Goal: Transaction & Acquisition: Purchase product/service

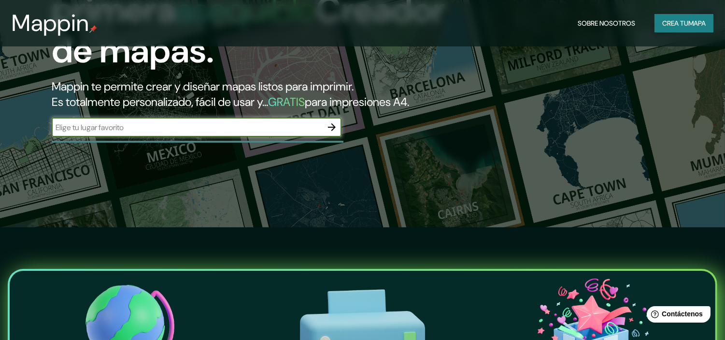
scroll to position [107, 0]
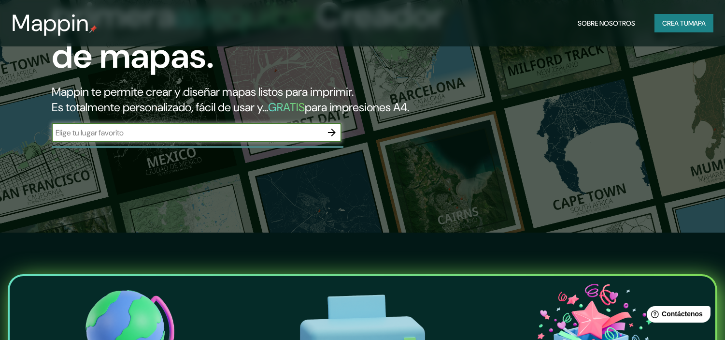
click at [222, 138] on input "text" at bounding box center [187, 132] width 271 height 11
type input "[GEOGRAPHIC_DATA]"
click at [333, 136] on icon "button" at bounding box center [332, 133] width 8 height 8
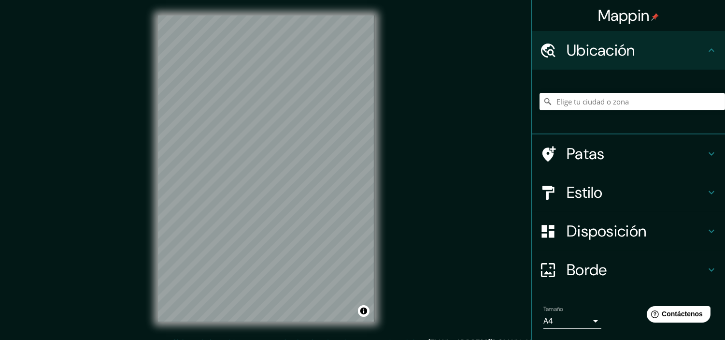
click at [621, 63] on div "Ubicación" at bounding box center [628, 50] width 193 height 39
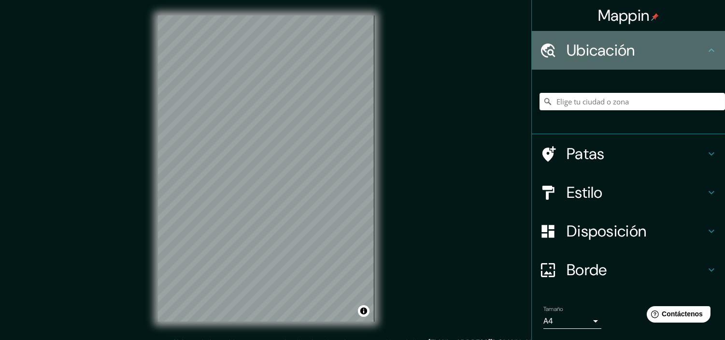
click at [706, 51] on icon at bounding box center [712, 50] width 12 height 12
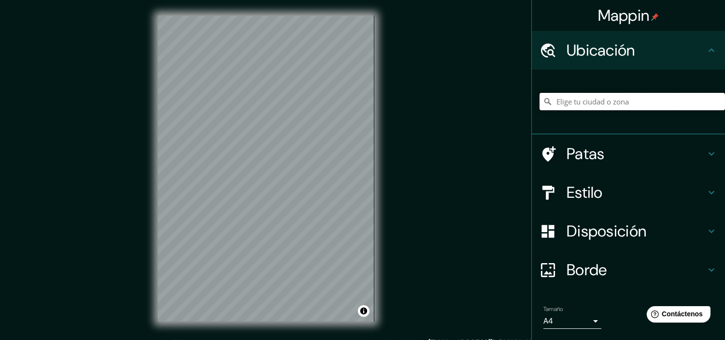
click at [606, 102] on input "Elige tu ciudad o zona" at bounding box center [633, 101] width 186 height 17
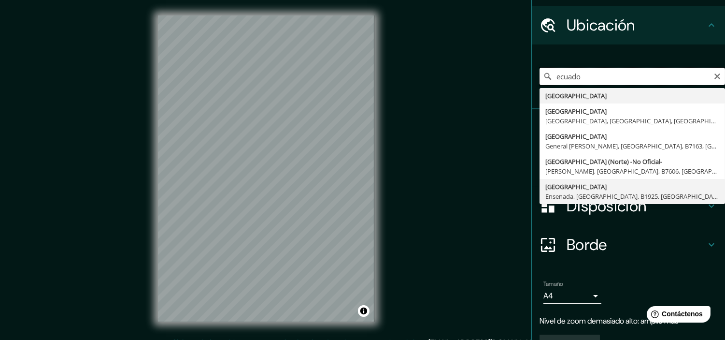
scroll to position [48, 0]
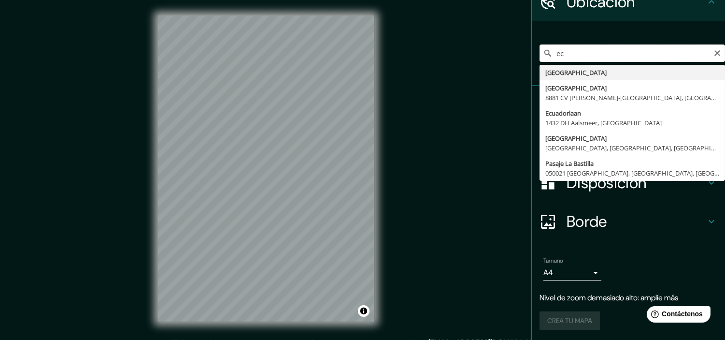
type input "e"
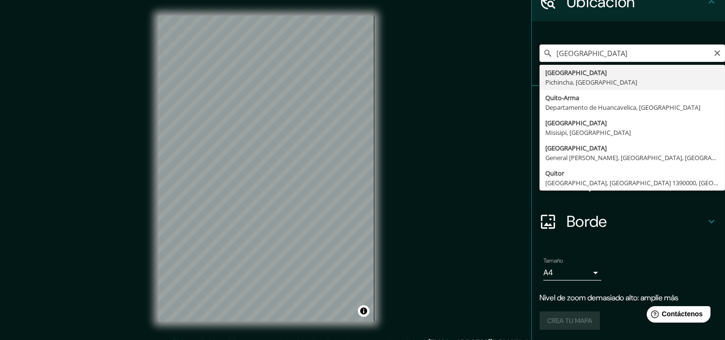
type input "[GEOGRAPHIC_DATA], [GEOGRAPHIC_DATA], [GEOGRAPHIC_DATA]"
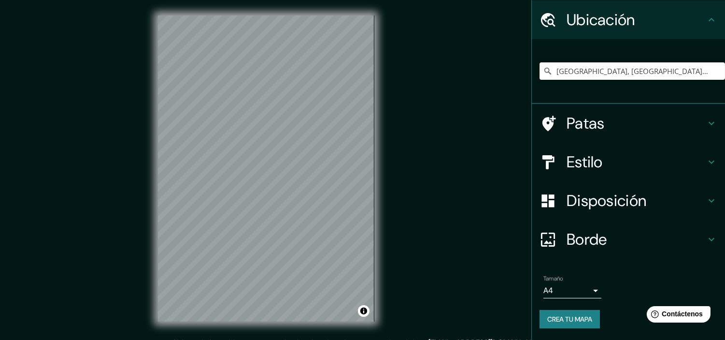
scroll to position [29, 0]
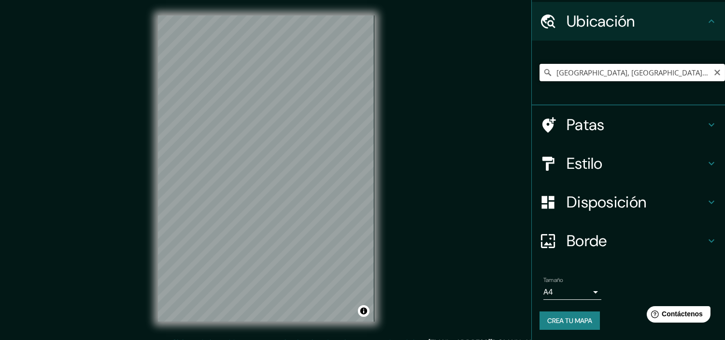
click at [566, 73] on input "[GEOGRAPHIC_DATA], [GEOGRAPHIC_DATA], [GEOGRAPHIC_DATA]" at bounding box center [633, 72] width 186 height 17
click at [714, 75] on icon "Claro" at bounding box center [718, 73] width 8 height 8
click at [657, 80] on input "Elige tu ciudad o zona" at bounding box center [633, 72] width 186 height 17
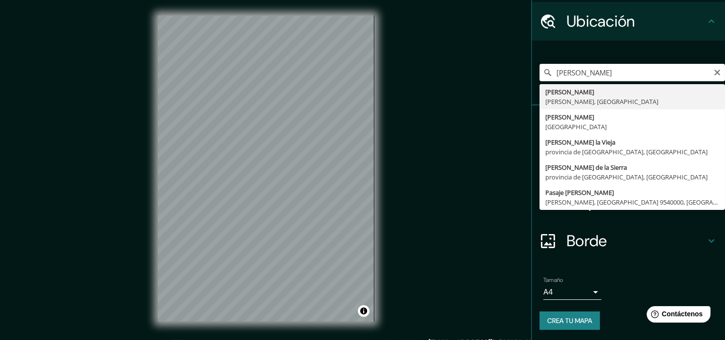
type input "[PERSON_NAME], [GEOGRAPHIC_DATA]"
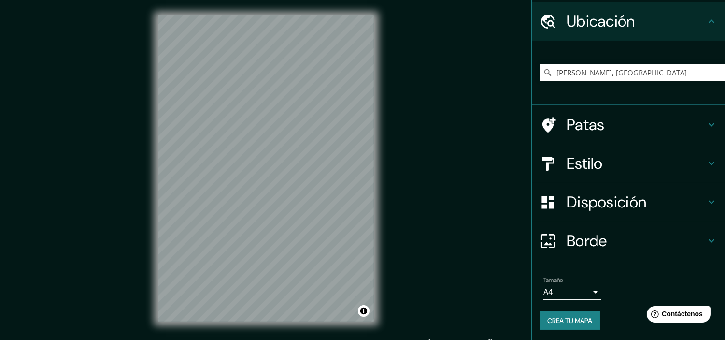
click at [601, 162] on h4 "Estilo" at bounding box center [636, 163] width 139 height 19
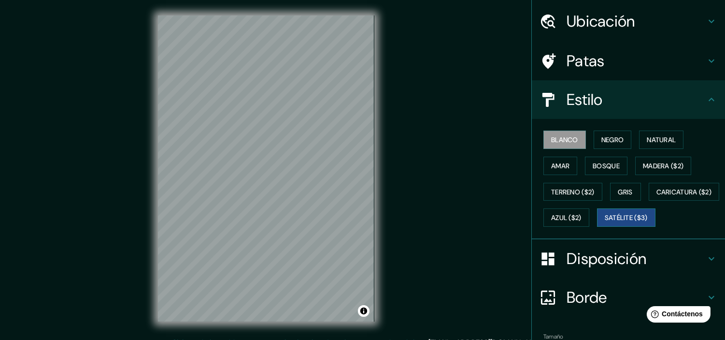
click at [605, 222] on font "Satélite ($3)" at bounding box center [626, 218] width 43 height 9
